Goal: Transaction & Acquisition: Purchase product/service

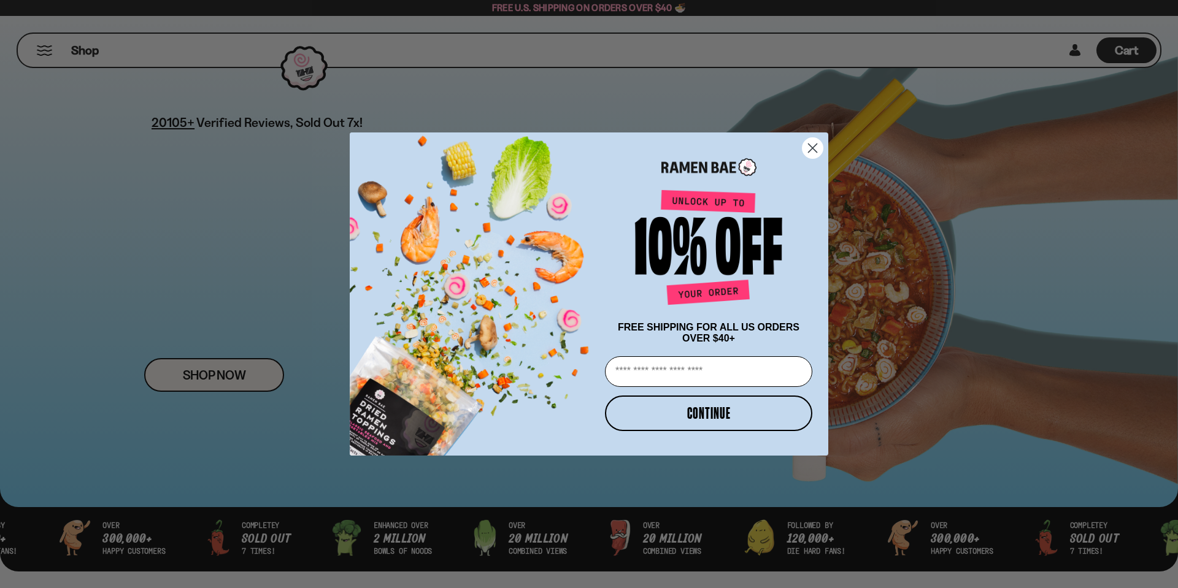
click at [228, 375] on div "Close dialog FREE SHIPPING FOR ALL US ORDERS OVER $40+ Email CONTINUE ******" at bounding box center [589, 294] width 1178 height 588
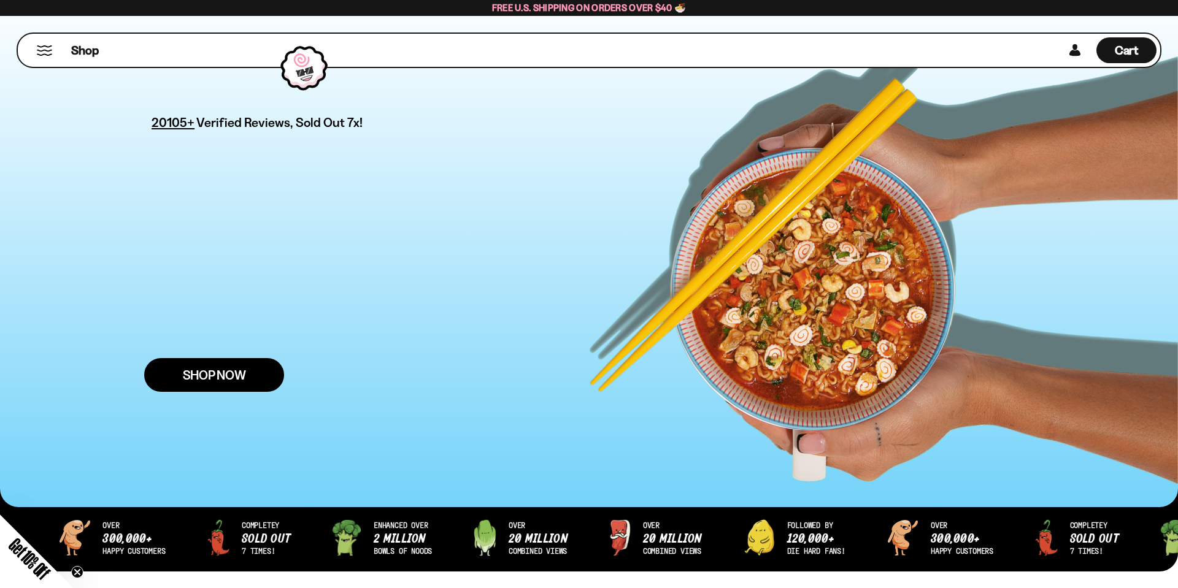
click at [228, 375] on span "Shop Now" at bounding box center [214, 375] width 63 height 13
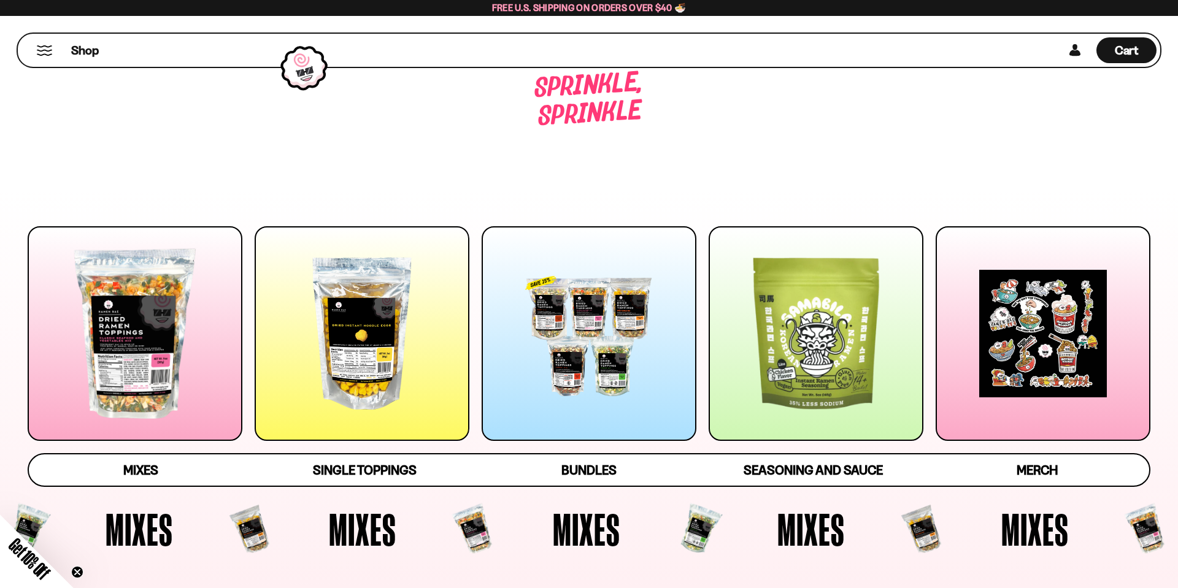
scroll to position [1, 0]
click at [151, 462] on span "Mixes" at bounding box center [140, 470] width 35 height 17
